Goal: Entertainment & Leisure: Consume media (video, audio)

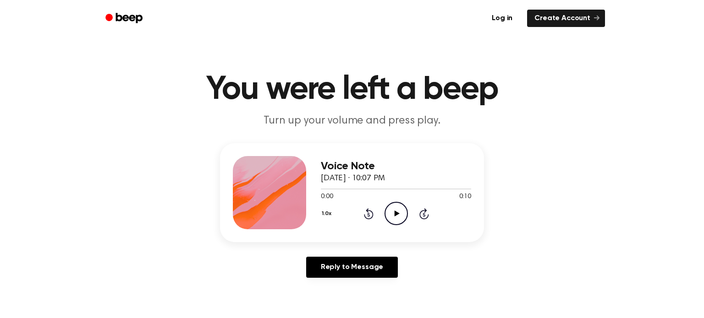
click at [406, 210] on circle at bounding box center [396, 213] width 22 height 22
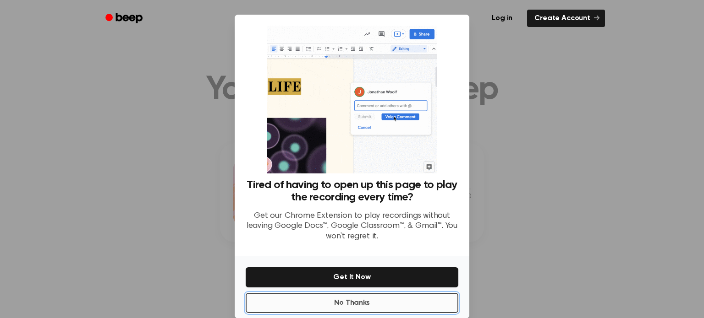
click at [381, 309] on button "No Thanks" at bounding box center [351, 303] width 213 height 20
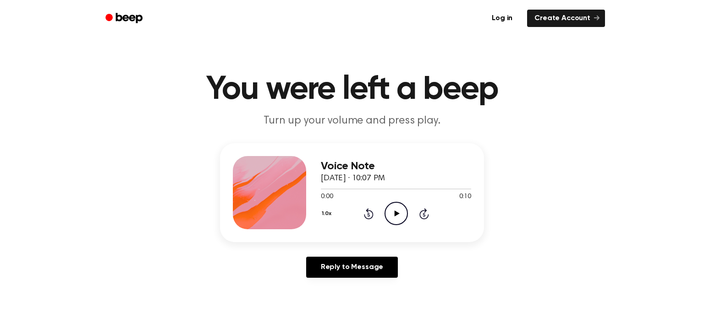
click at [389, 216] on icon "Play Audio" at bounding box center [395, 213] width 23 height 23
click at [388, 207] on icon "Play Audio" at bounding box center [395, 213] width 23 height 23
click at [393, 215] on icon "Play Audio" at bounding box center [395, 213] width 23 height 23
click at [396, 211] on icon "Play Audio" at bounding box center [395, 213] width 23 height 23
click at [390, 208] on icon "Play Audio" at bounding box center [395, 213] width 23 height 23
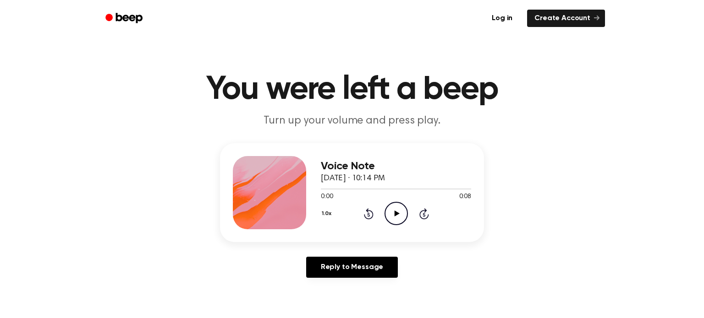
click at [398, 210] on icon "Play Audio" at bounding box center [395, 213] width 23 height 23
click at [394, 213] on icon at bounding box center [396, 214] width 5 height 6
click at [387, 213] on icon "Play Audio" at bounding box center [395, 213] width 23 height 23
click at [401, 215] on icon "Play Audio" at bounding box center [395, 213] width 23 height 23
click at [398, 212] on icon "Play Audio" at bounding box center [395, 213] width 23 height 23
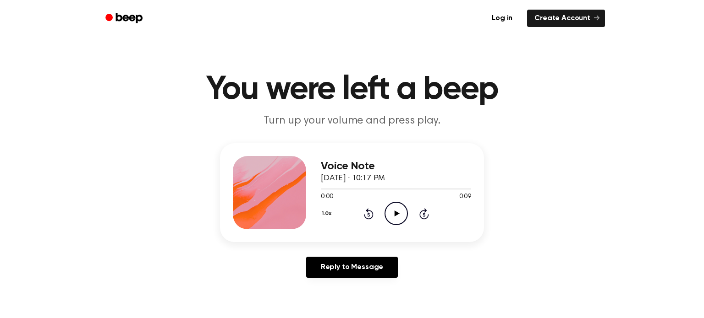
click at [398, 207] on icon "Play Audio" at bounding box center [395, 213] width 23 height 23
click at [392, 209] on icon "Play Audio" at bounding box center [395, 213] width 23 height 23
